Goal: Check status

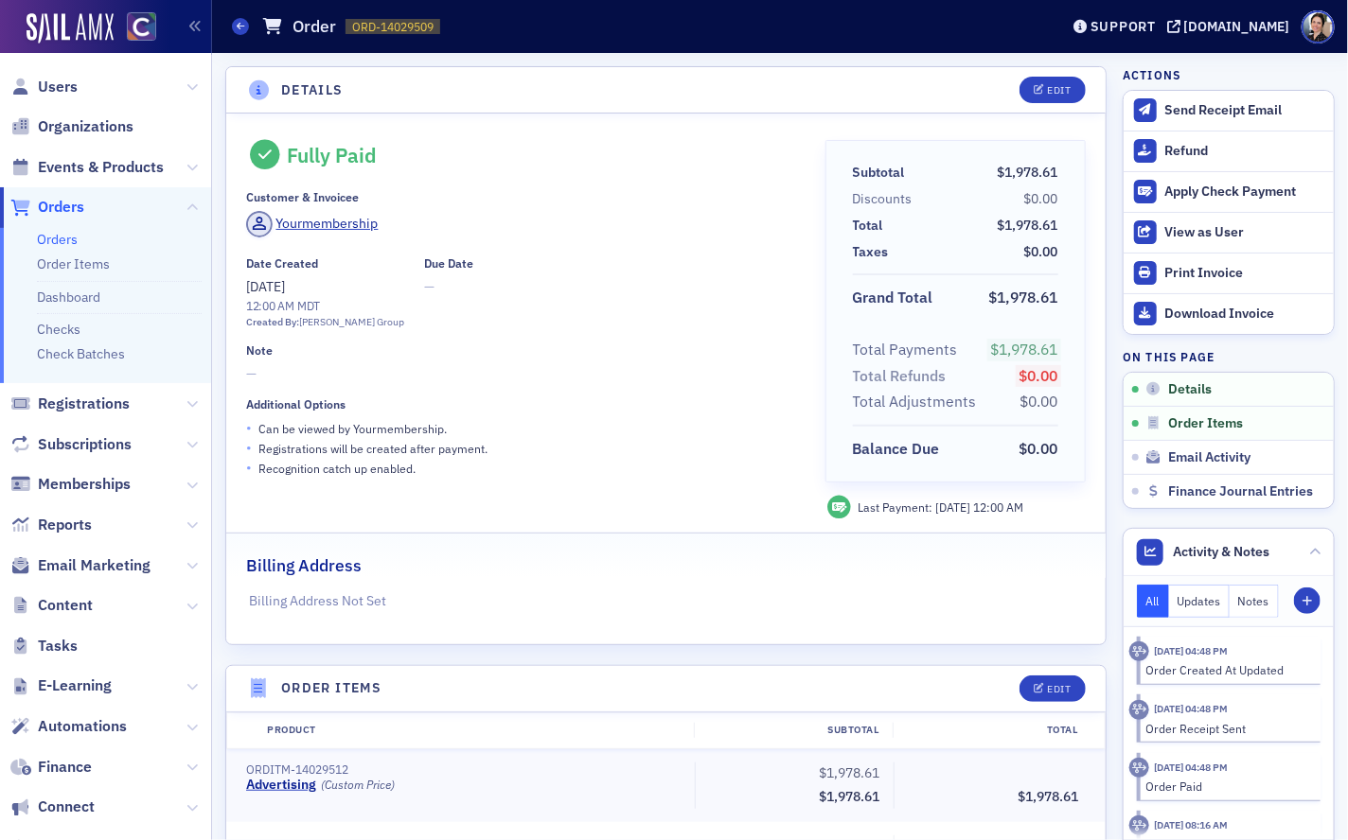
click at [70, 207] on span "Orders" at bounding box center [61, 207] width 46 height 21
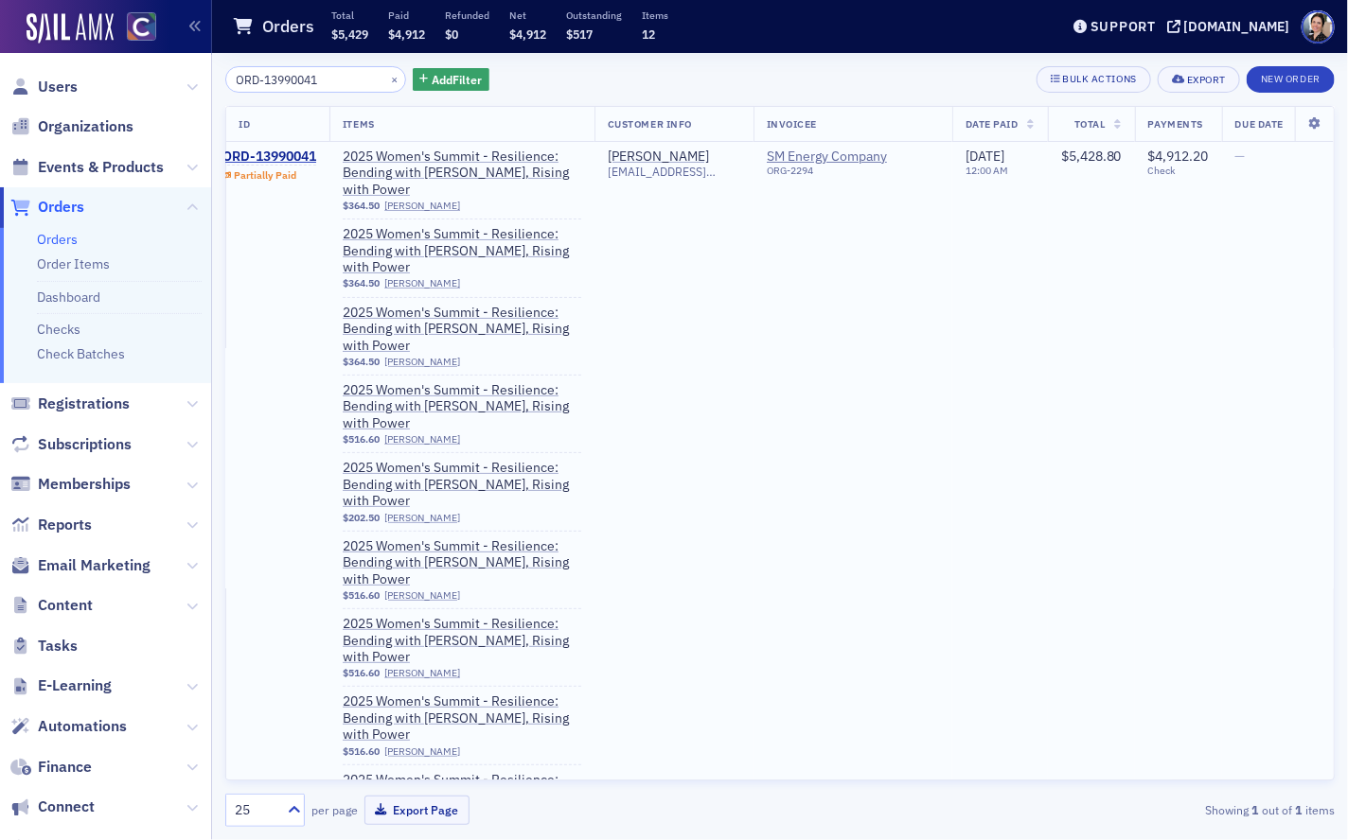
scroll to position [0, 30]
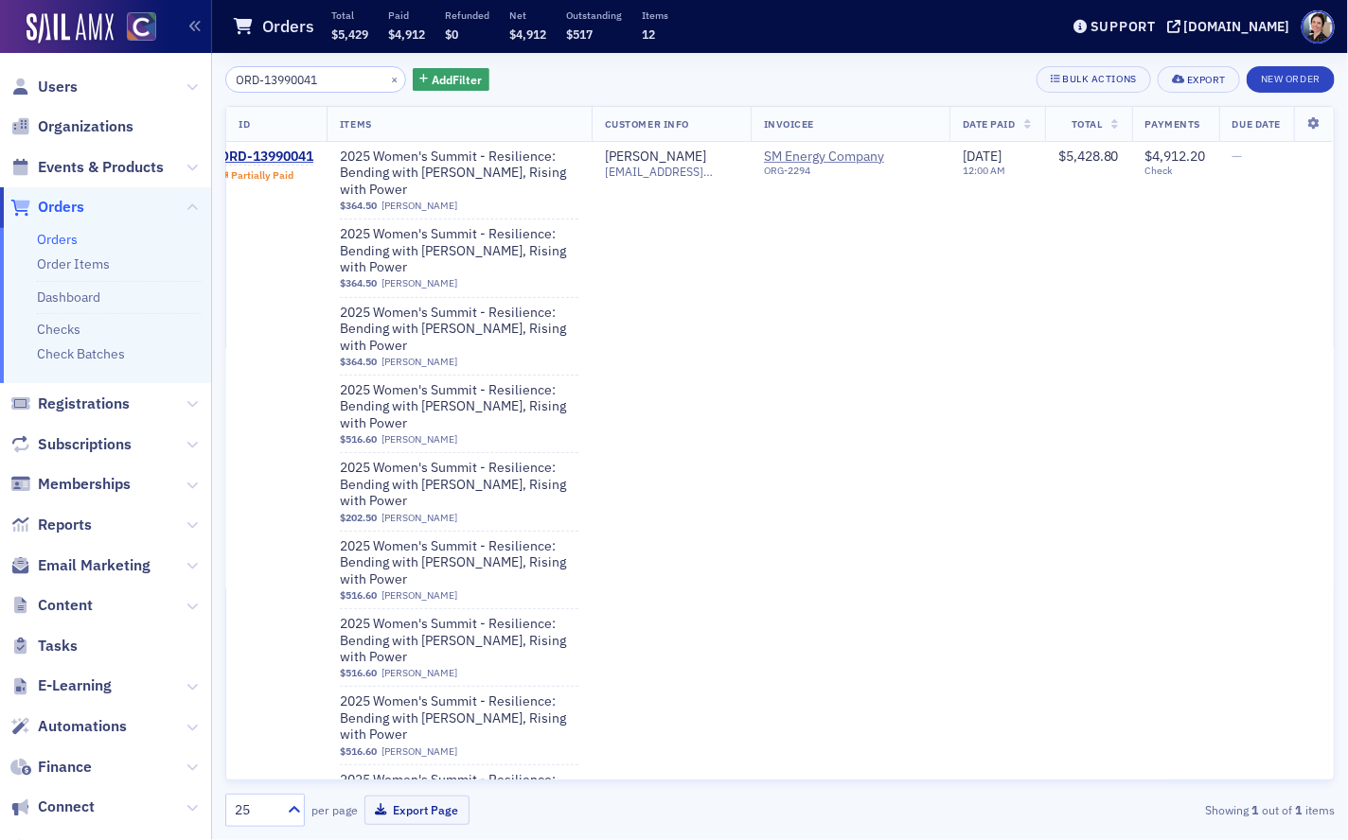
type input "ORD-13990041"
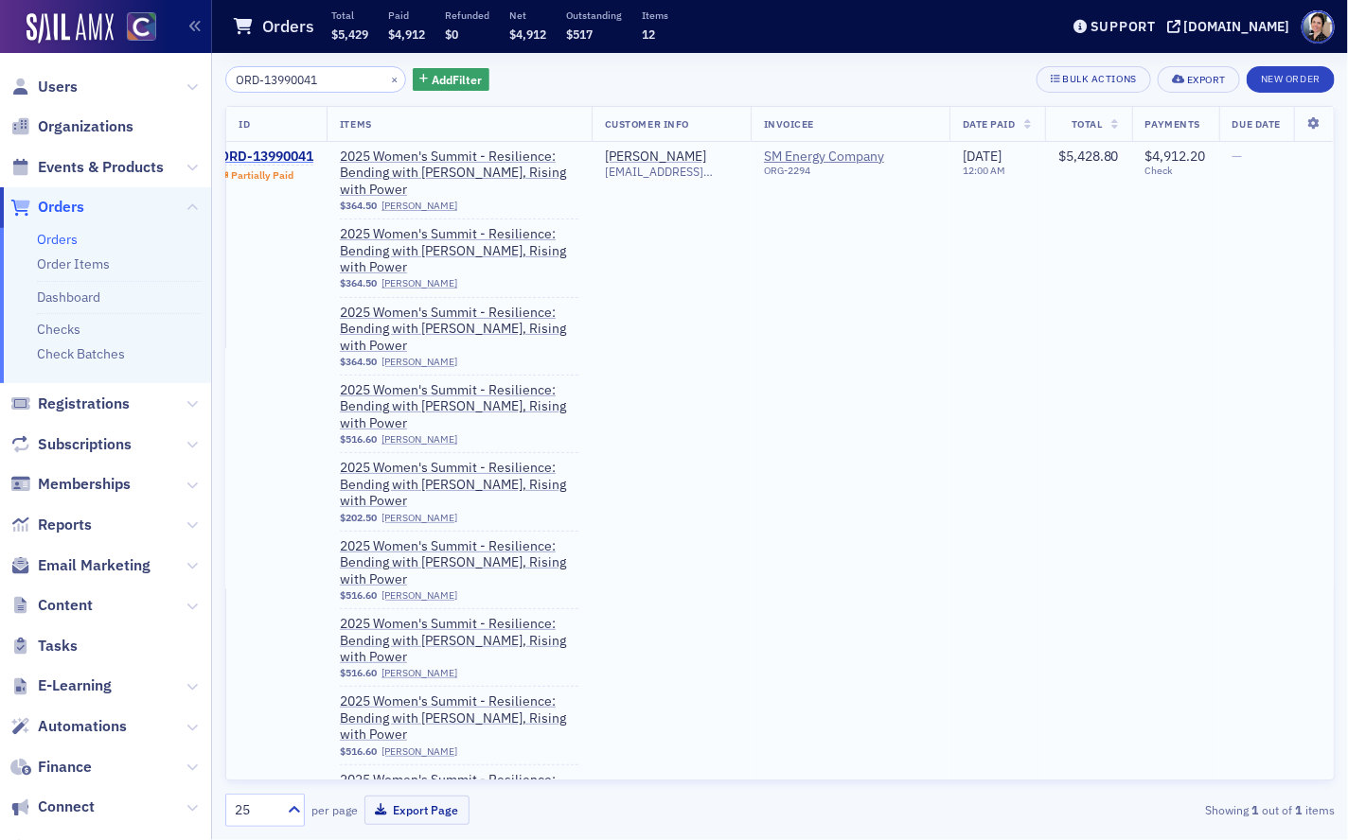
click at [273, 153] on div "ORD-13990041" at bounding box center [267, 157] width 94 height 17
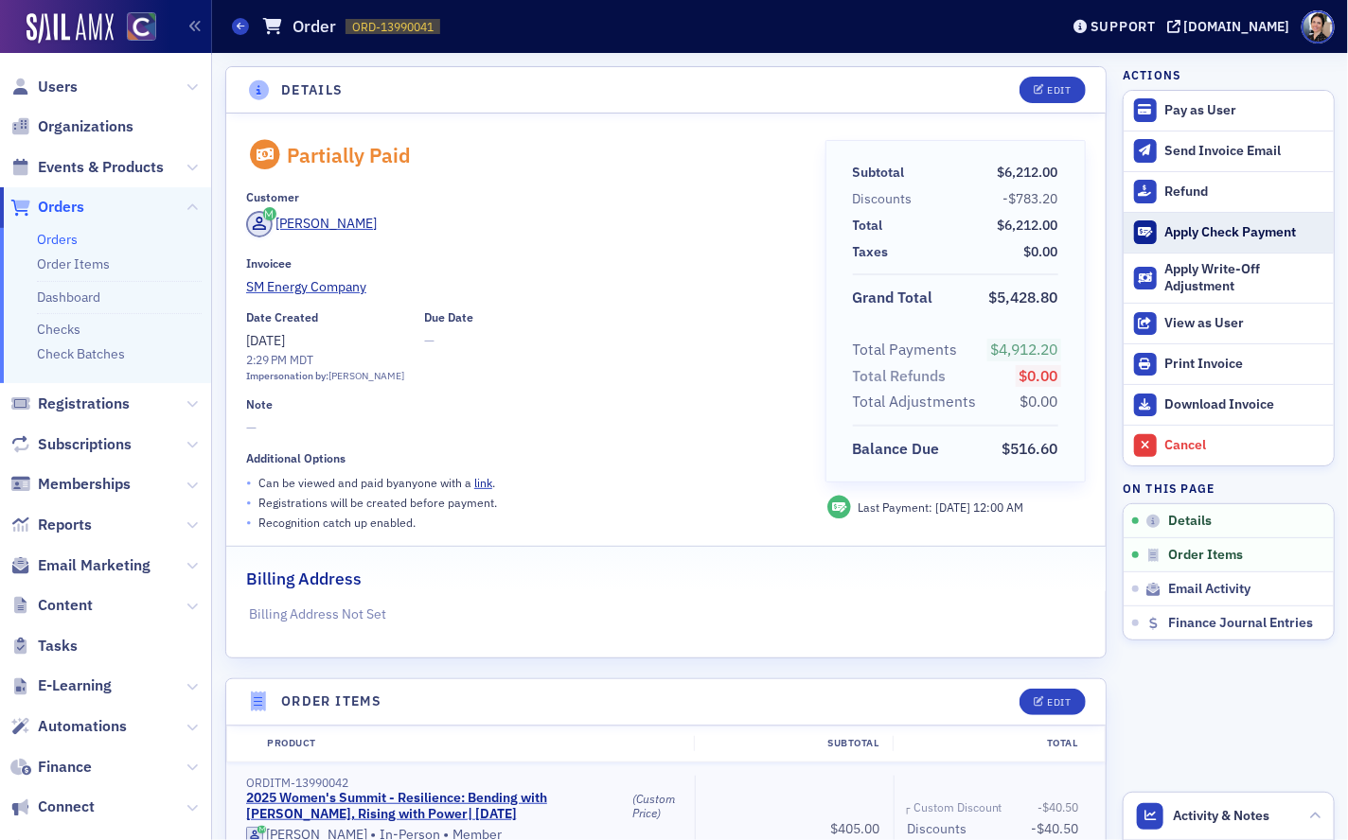
click at [1196, 225] on div "Apply Check Payment" at bounding box center [1244, 232] width 159 height 17
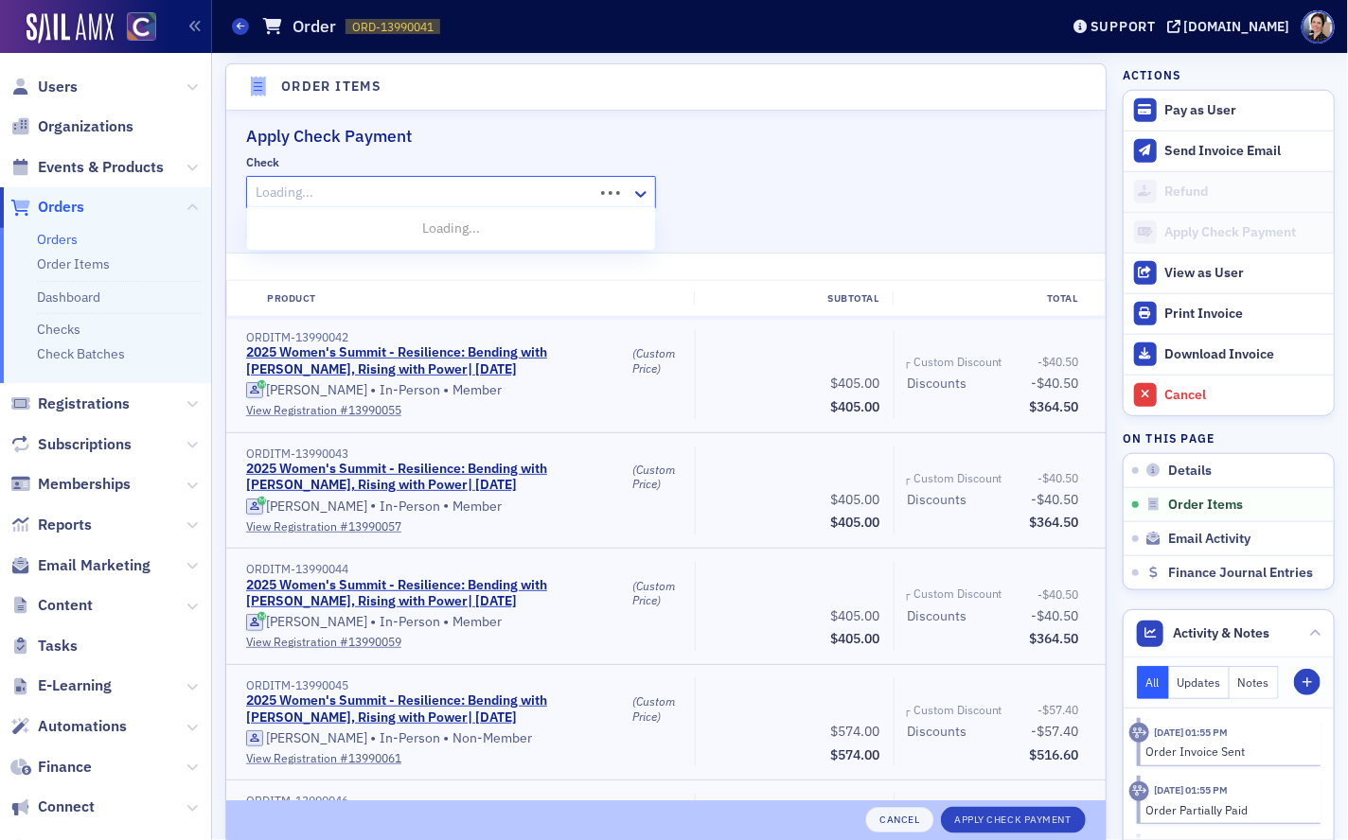
click at [307, 192] on div at bounding box center [423, 193] width 338 height 24
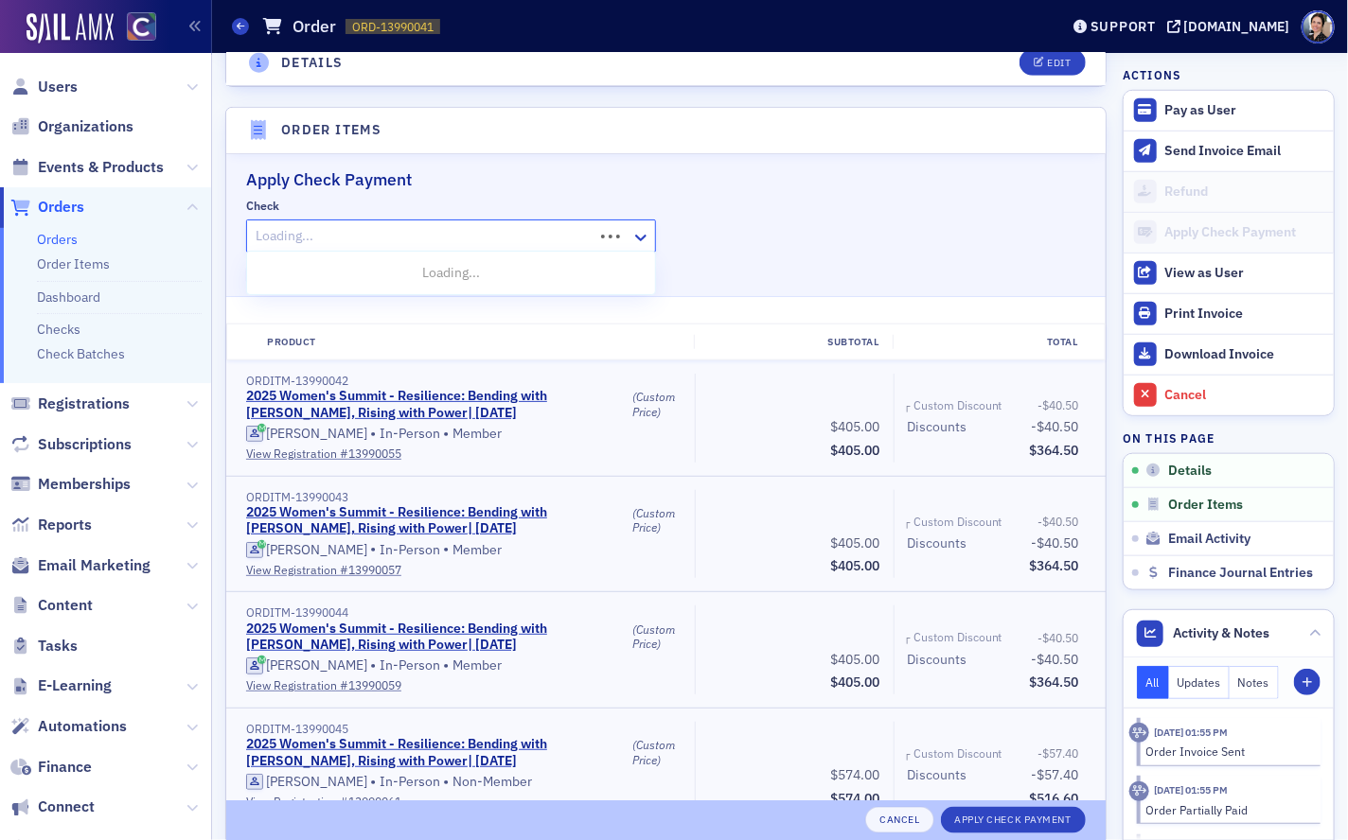
scroll to position [564, 0]
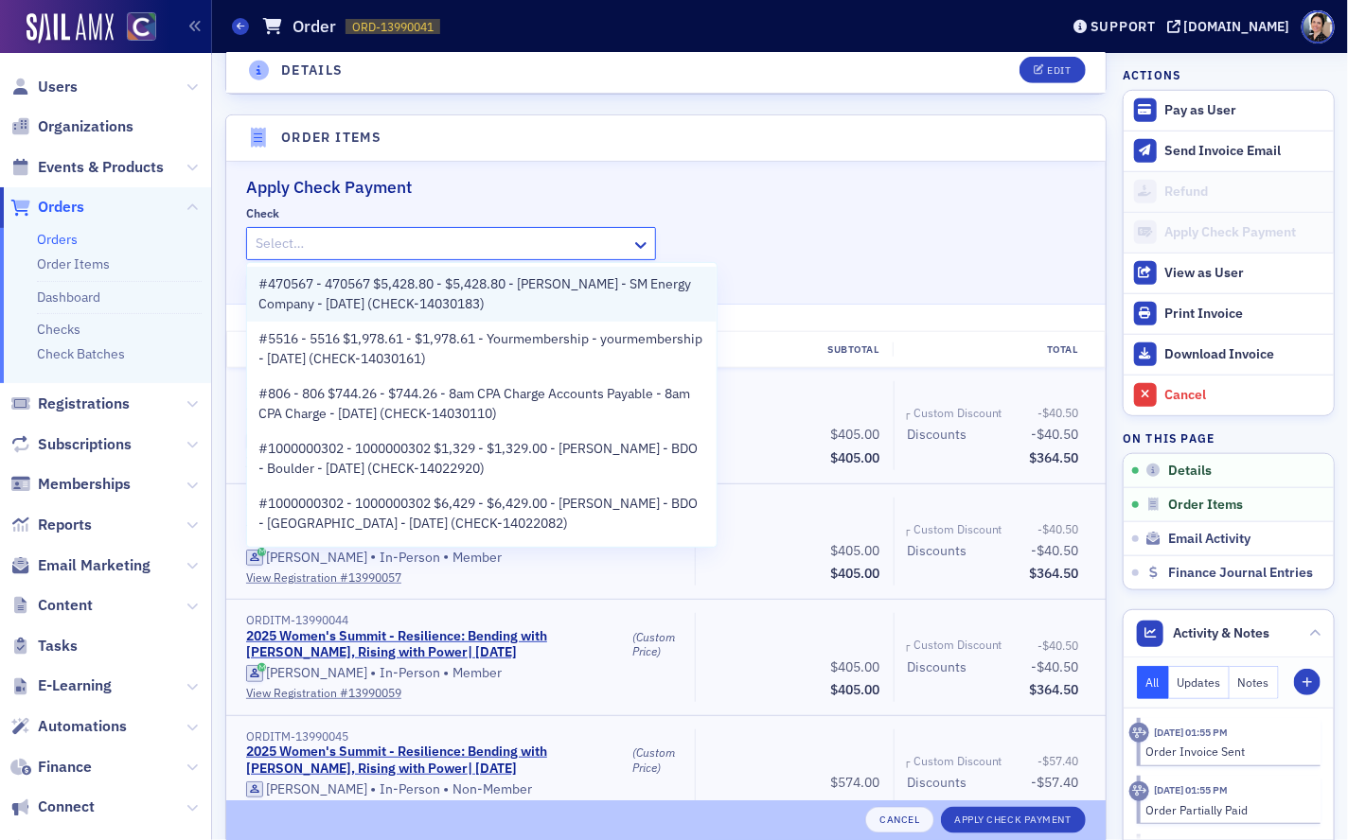
click at [371, 293] on span "#470567 - 470567 $5,428.80 - $5,428.80 - [PERSON_NAME] - SM Energy Company - [D…" at bounding box center [481, 294] width 447 height 40
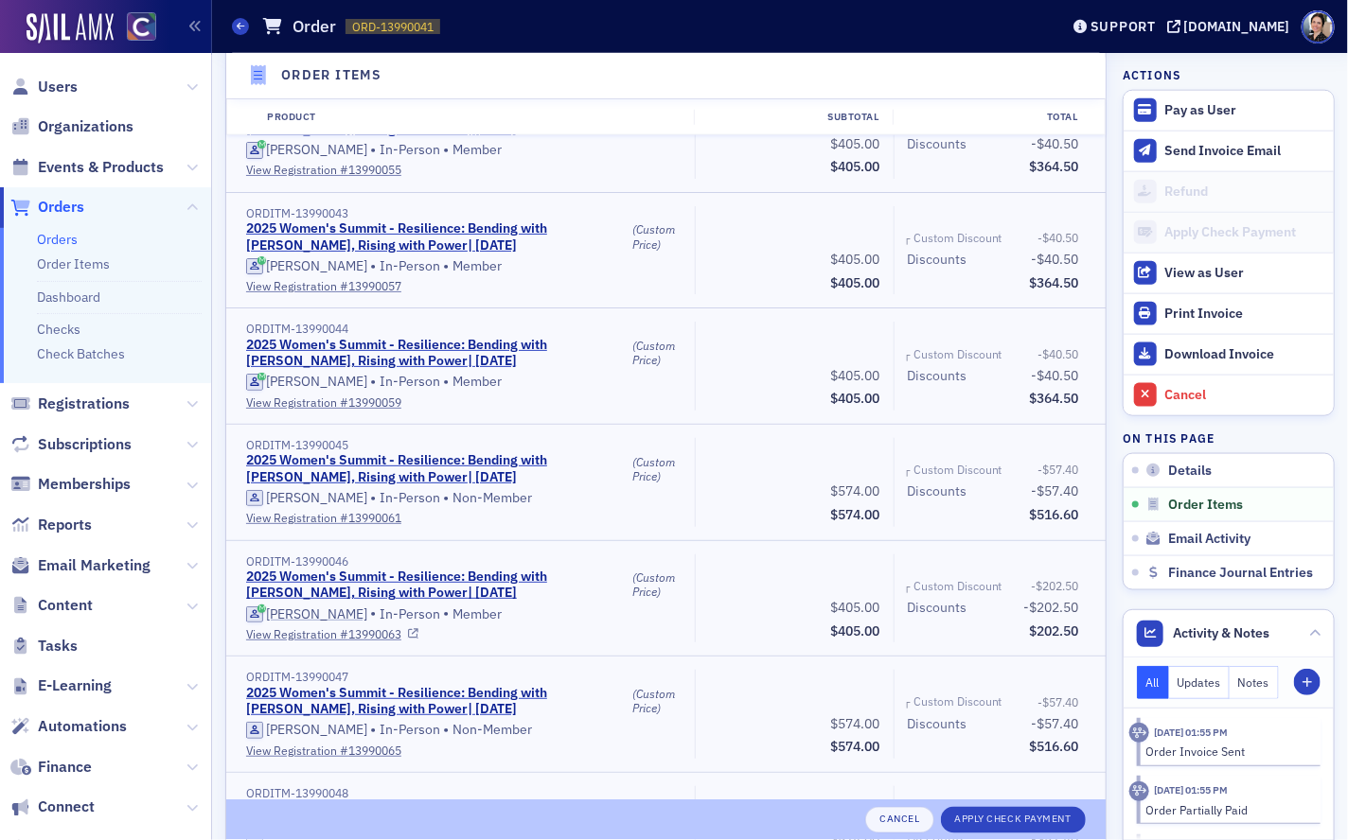
scroll to position [914, 0]
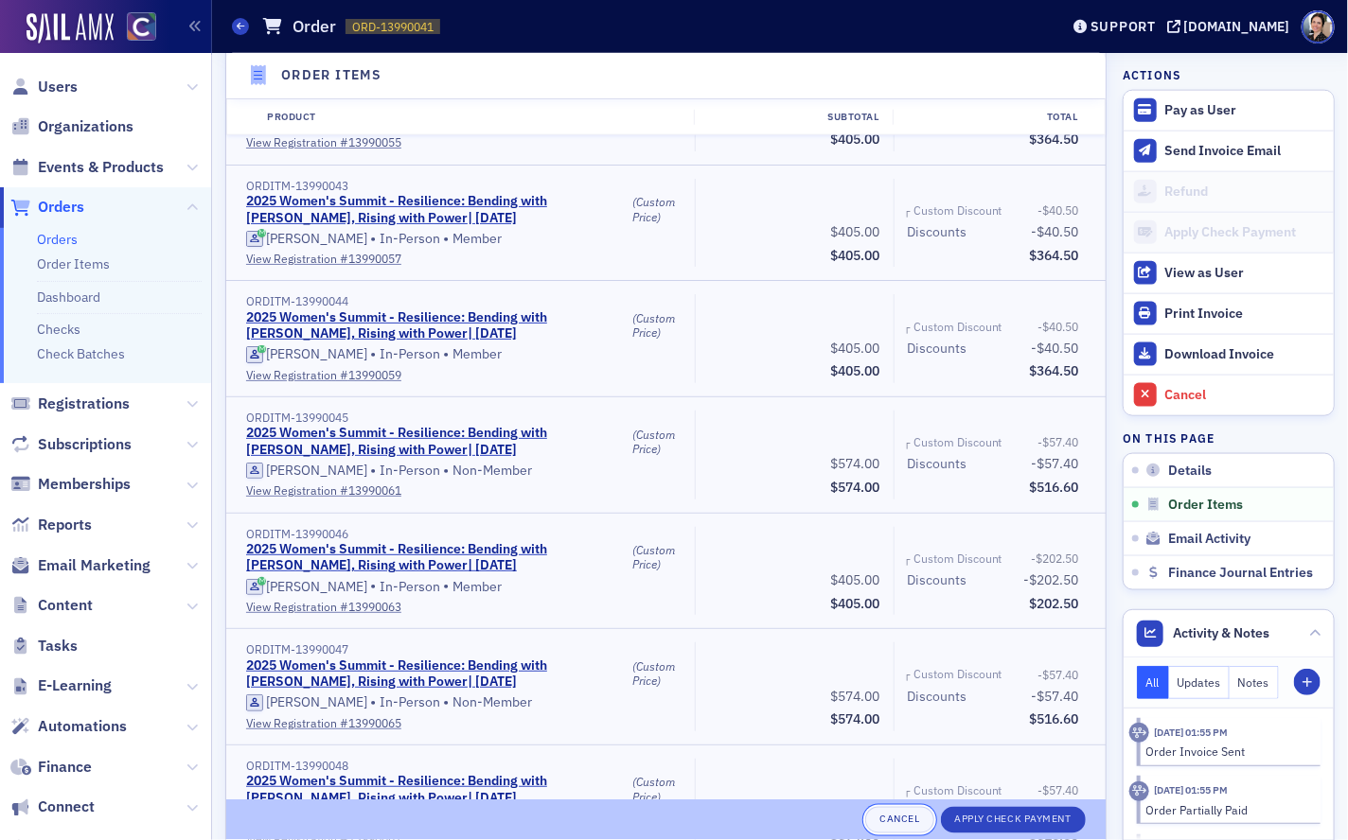
drag, startPoint x: 904, startPoint y: 822, endPoint x: 884, endPoint y: 815, distance: 21.0
click at [904, 822] on button "Cancel" at bounding box center [899, 820] width 68 height 27
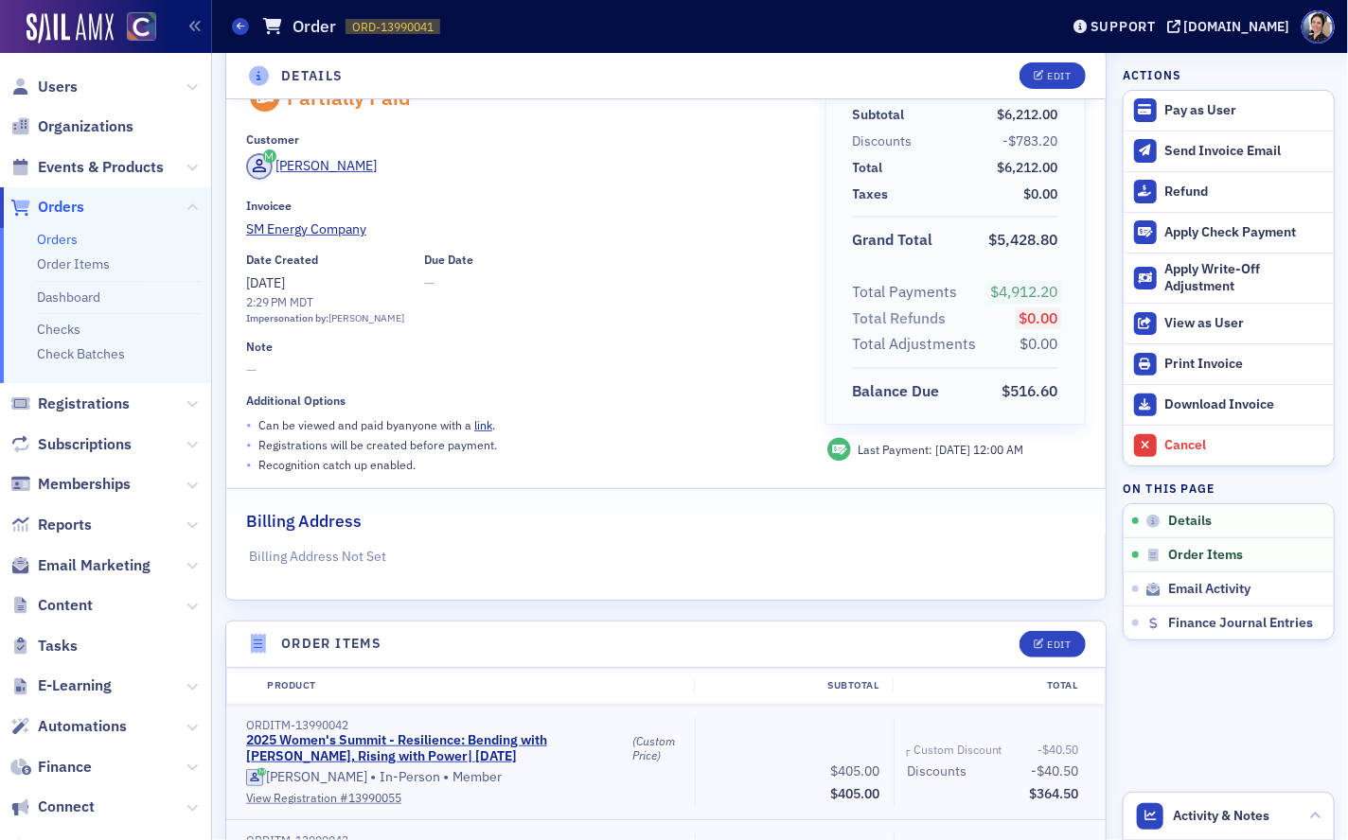
scroll to position [0, 0]
